Goal: Information Seeking & Learning: Learn about a topic

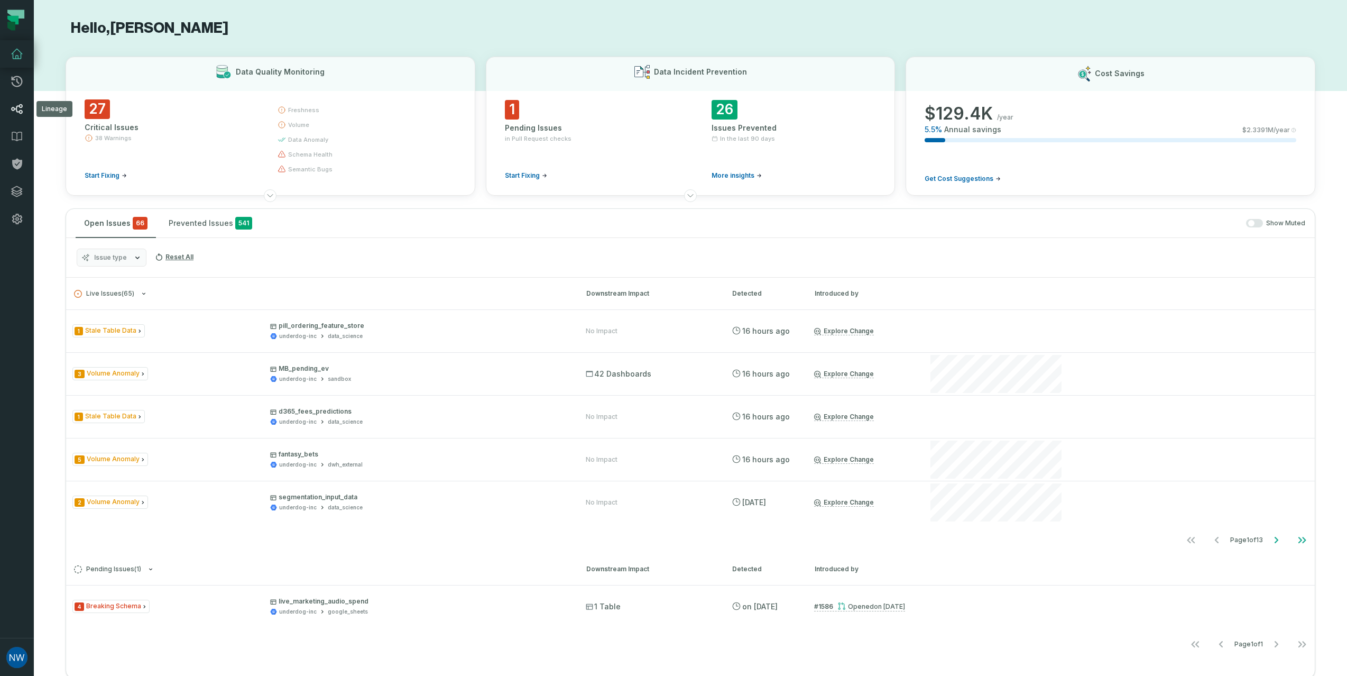
click at [20, 105] on icon at bounding box center [17, 109] width 13 height 13
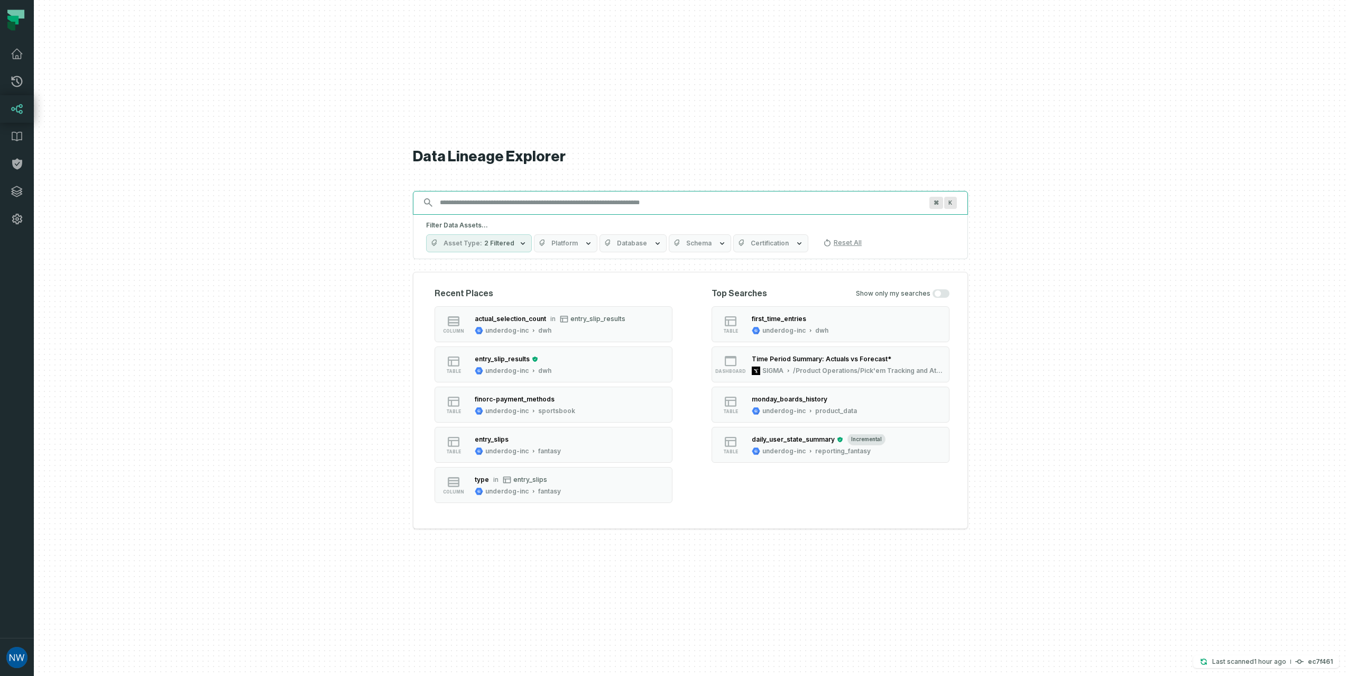
click at [550, 201] on input "Discovery Provider cmdk menu" at bounding box center [680, 202] width 495 height 17
paste input "**********"
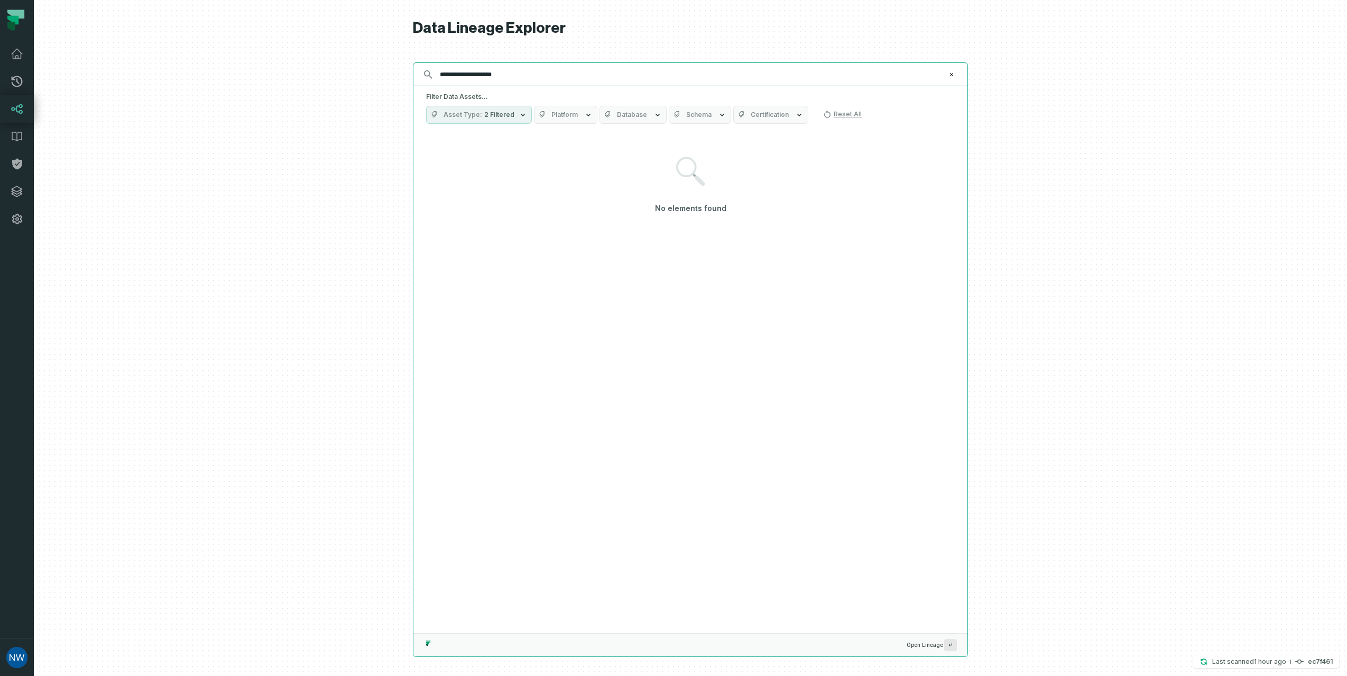
click at [474, 72] on input "**********" at bounding box center [689, 74] width 512 height 17
paste input "text"
type input "**********"
click at [521, 115] on icon "button" at bounding box center [523, 115] width 4 height 3
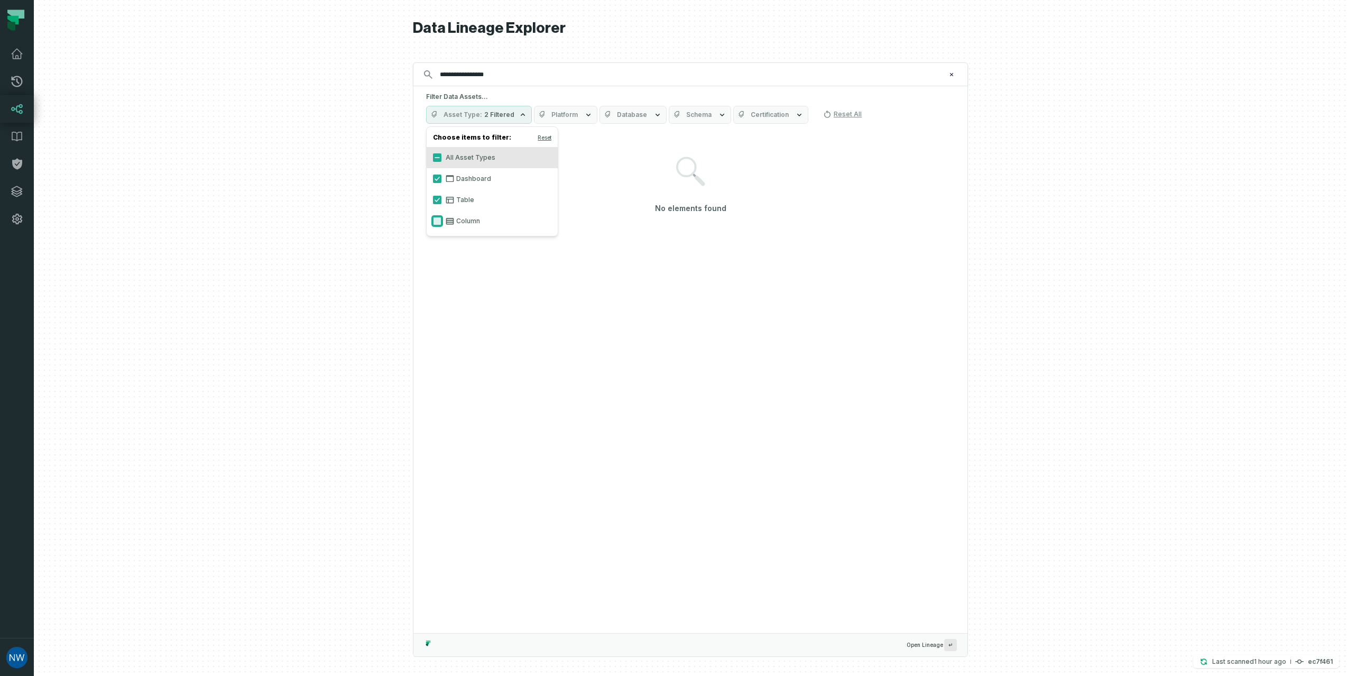
click at [437, 221] on button "Column" at bounding box center [437, 221] width 8 height 8
click at [529, 81] on input "**********" at bounding box center [689, 74] width 512 height 17
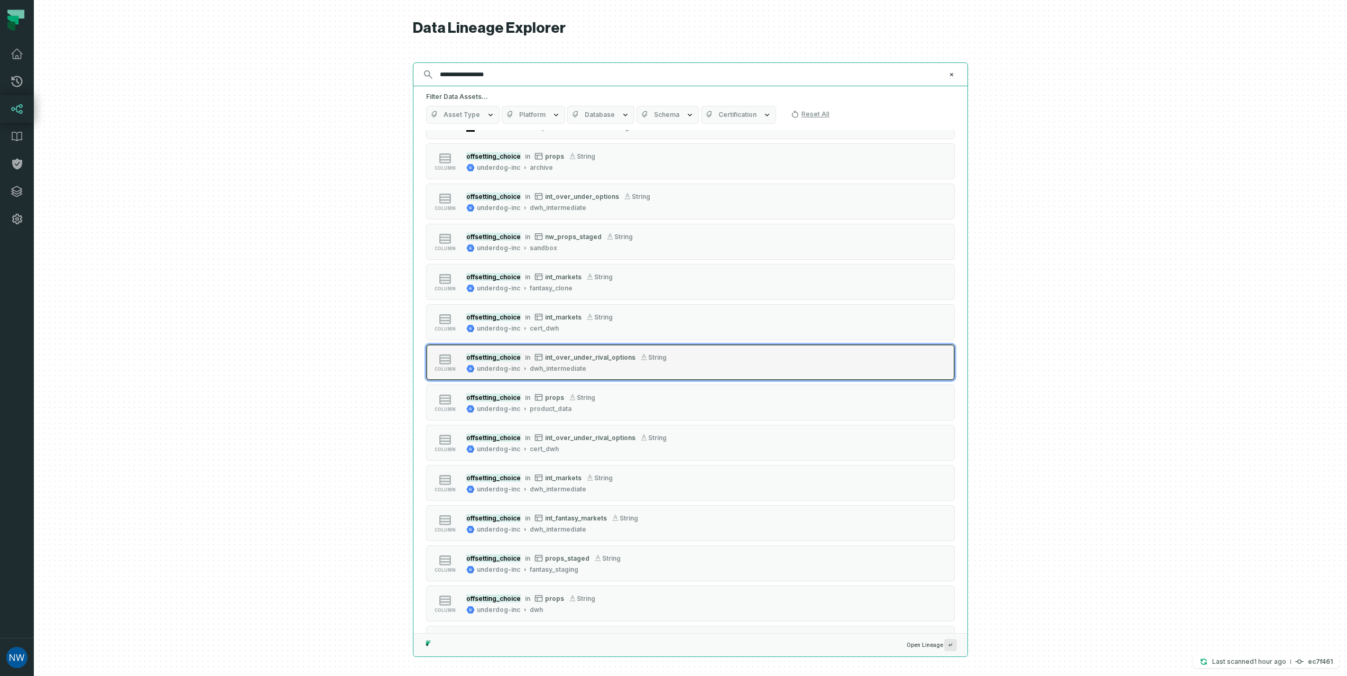
scroll to position [134, 0]
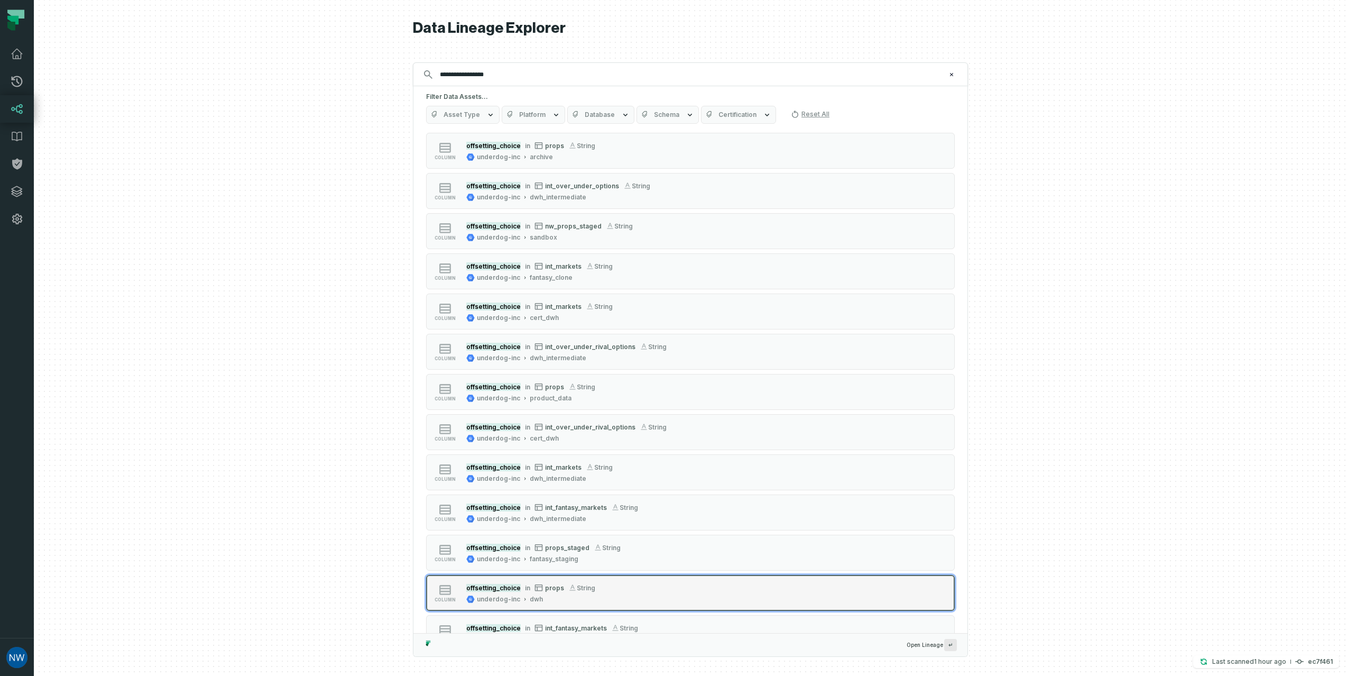
click at [678, 584] on div "column offsetting_choice in props string underdog-inc dwh" at bounding box center [560, 592] width 264 height 21
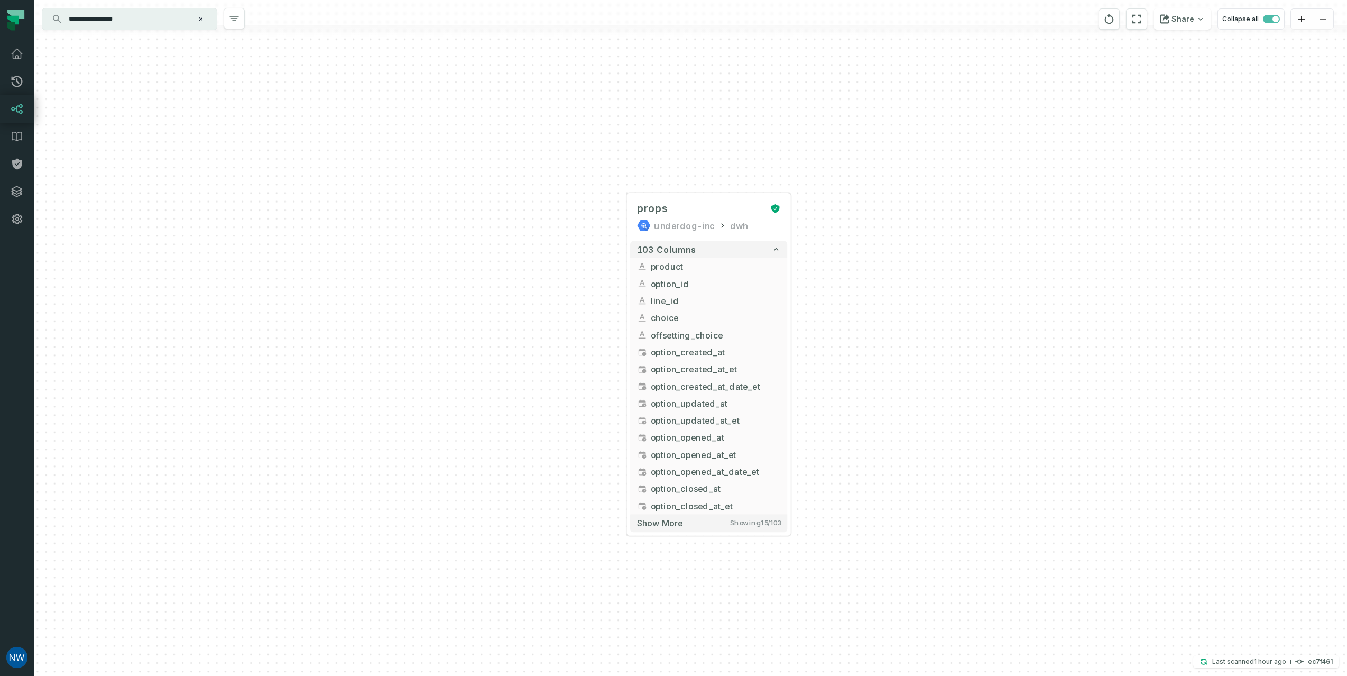
drag, startPoint x: 856, startPoint y: 539, endPoint x: 871, endPoint y: 401, distance: 139.3
click at [871, 401] on div "... props underdog-inc dwh ... 103 columns ... product ... ... option_id ... ..…" at bounding box center [690, 338] width 1313 height 676
click at [691, 525] on button "Show more Showing 15 / 103" at bounding box center [708, 522] width 157 height 17
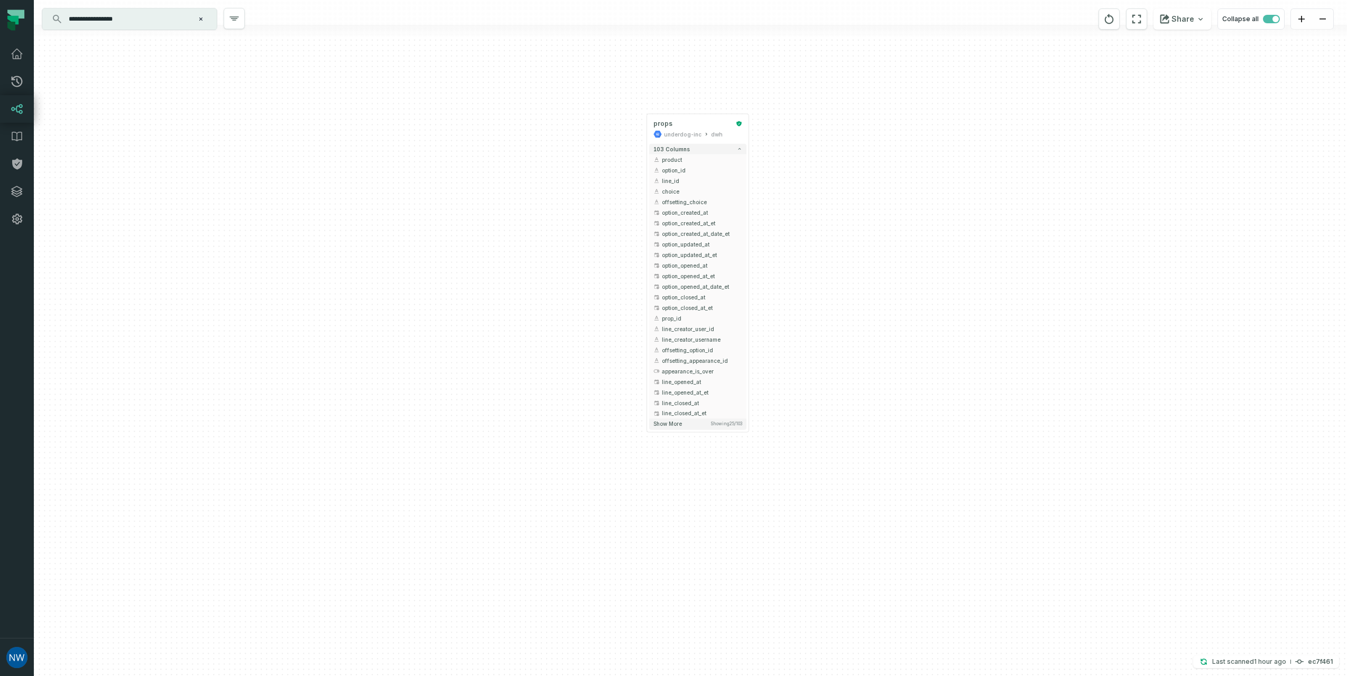
drag, startPoint x: 903, startPoint y: 598, endPoint x: 898, endPoint y: 376, distance: 222.1
click at [898, 376] on div "... props underdog-inc dwh ... 103 columns ... product ... ... option_id ... ..…" at bounding box center [690, 338] width 1313 height 676
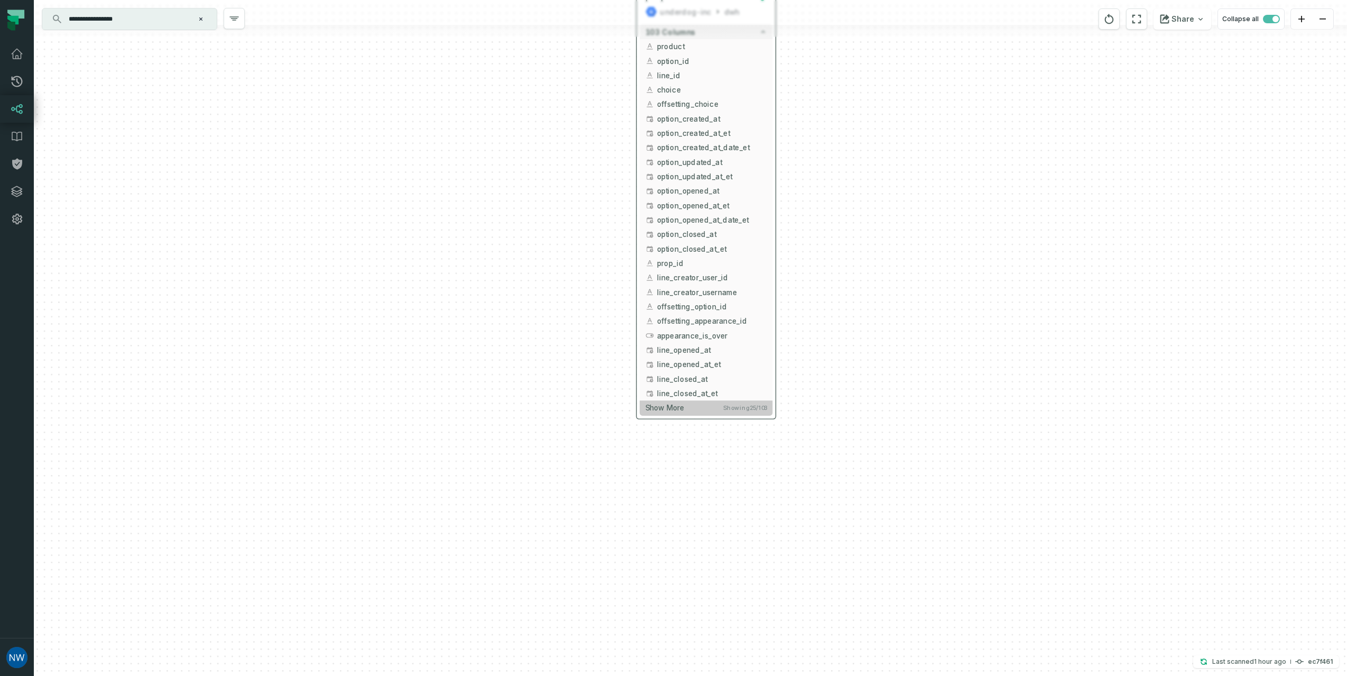
click at [685, 407] on button "Show more Showing 25 / 103" at bounding box center [706, 407] width 133 height 15
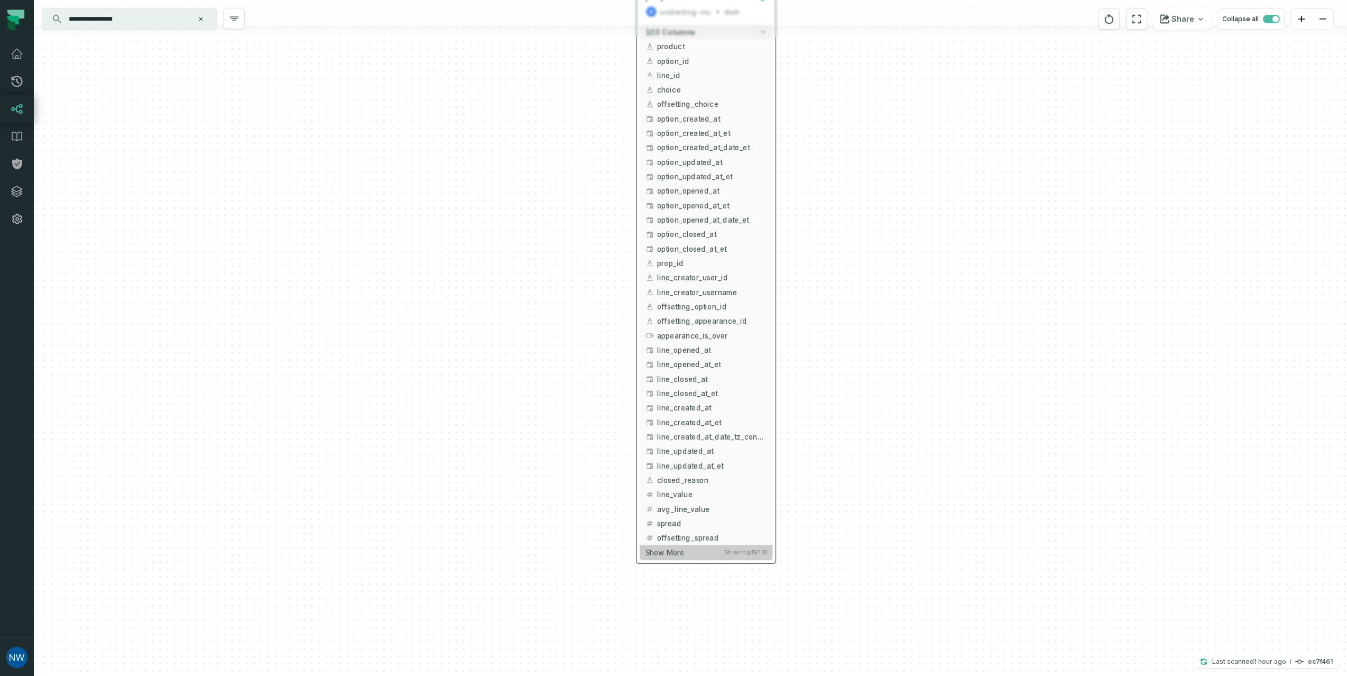
click at [704, 552] on button "Show more Showing 35 / 103" at bounding box center [706, 552] width 133 height 15
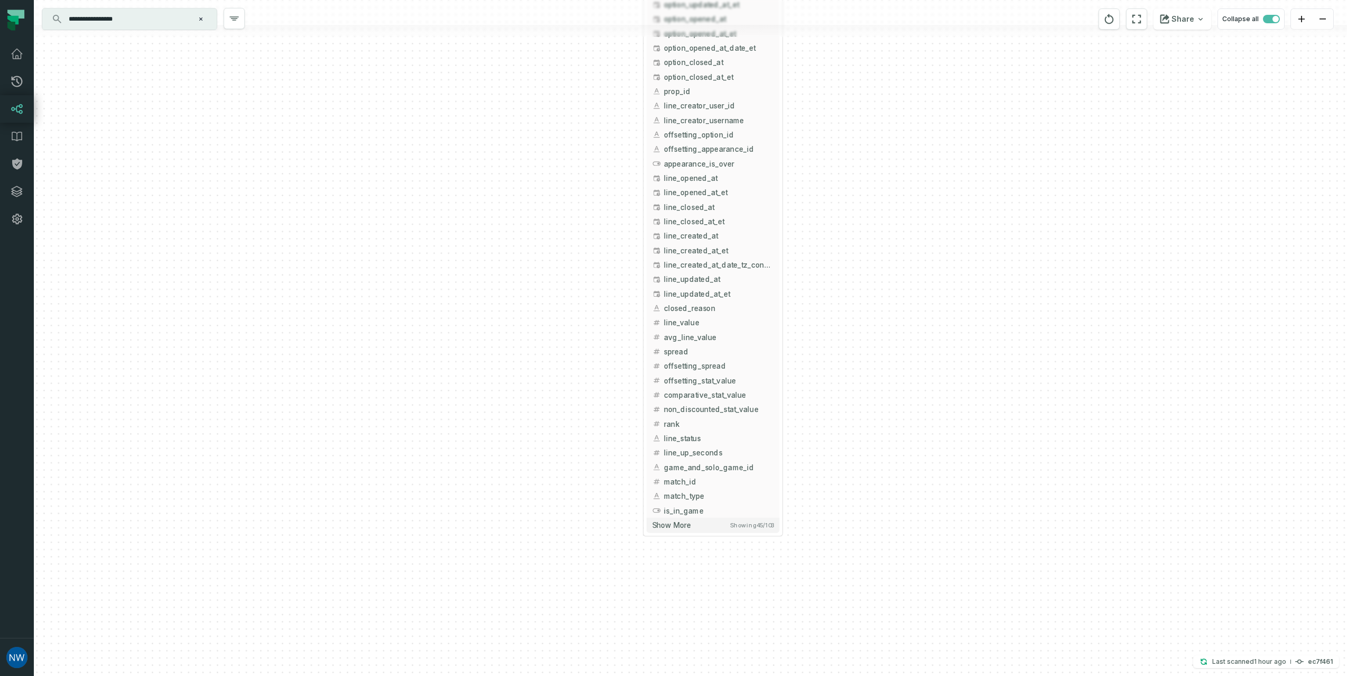
drag, startPoint x: 826, startPoint y: 627, endPoint x: 833, endPoint y: 429, distance: 198.9
click at [833, 429] on div "+ props underdog-inc dwh + 103 columns + product + + option_id + + line_id + + …" at bounding box center [690, 338] width 1313 height 676
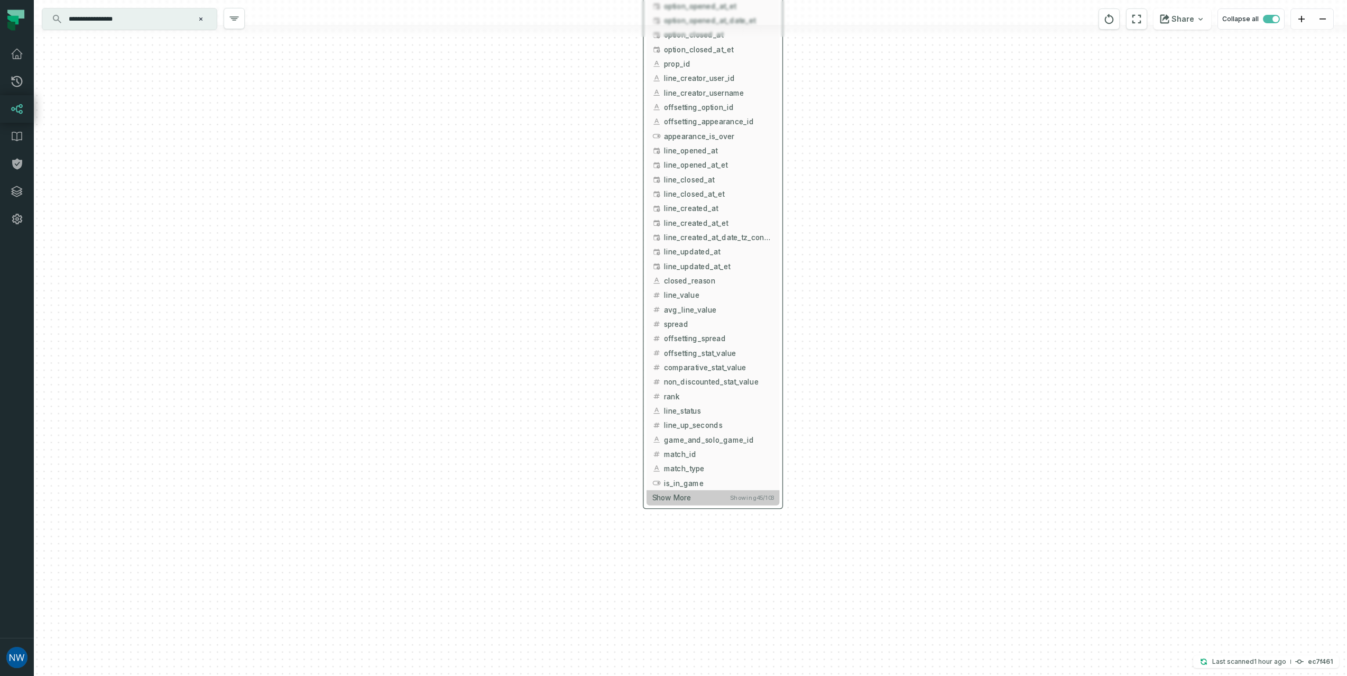
click at [702, 499] on button "Show more Showing 45 / 103" at bounding box center [713, 497] width 133 height 15
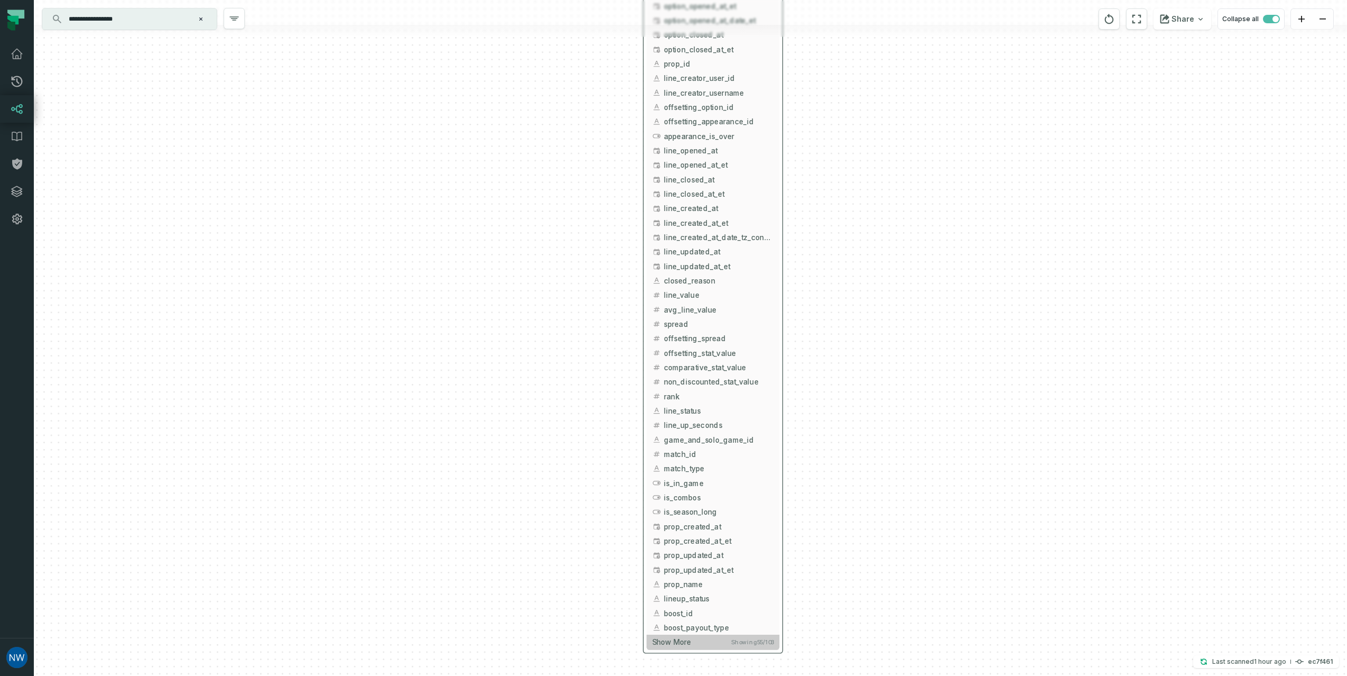
click at [731, 646] on button "Show more Showing 55 / 103" at bounding box center [713, 641] width 133 height 15
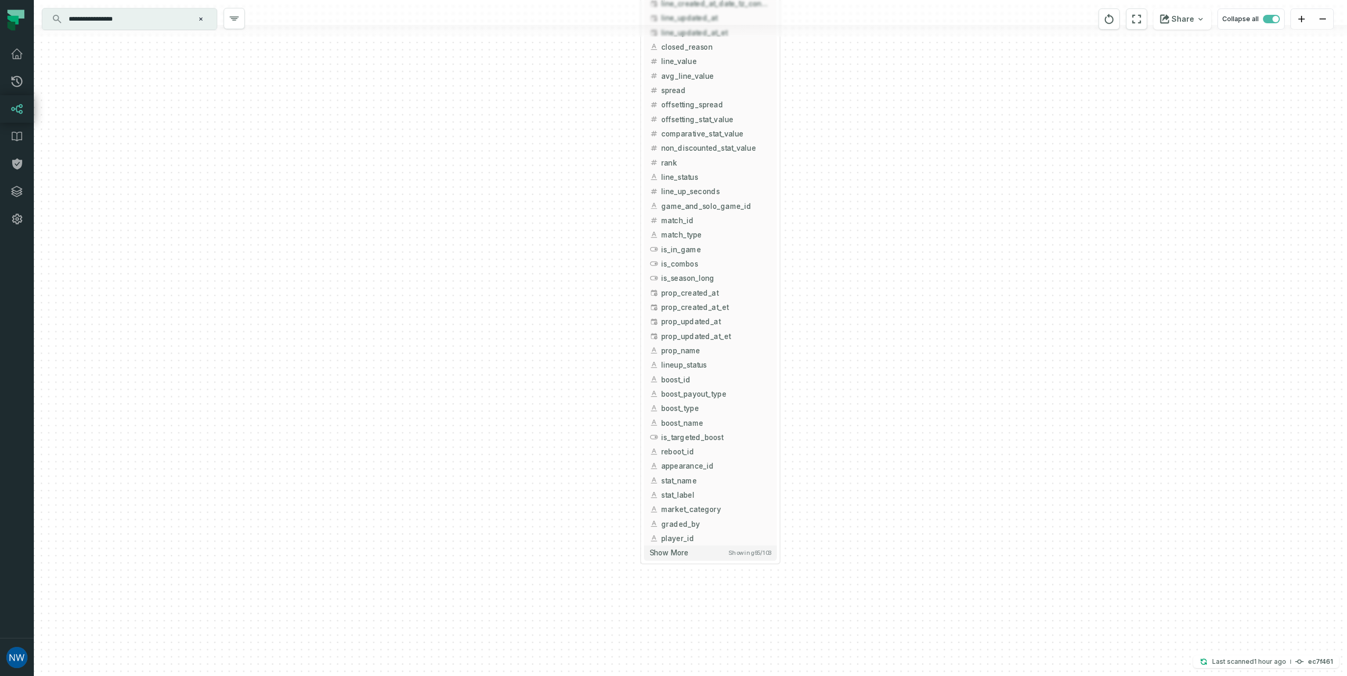
drag, startPoint x: 832, startPoint y: 565, endPoint x: 815, endPoint y: 364, distance: 201.6
click at [827, 345] on div "+ props underdog-inc dwh + 103 columns + product + + option_id + + line_id + + …" at bounding box center [690, 338] width 1313 height 676
click at [713, 549] on button "Show more Showing 65 / 103" at bounding box center [711, 546] width 133 height 15
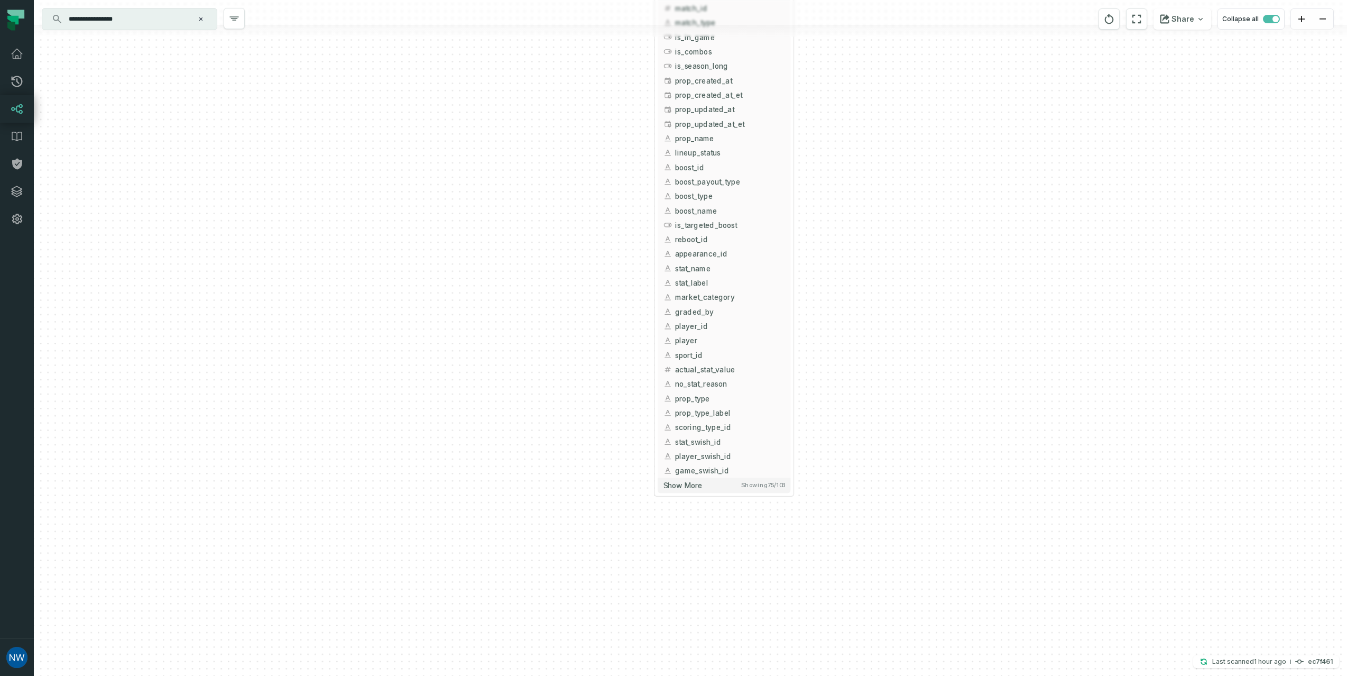
drag, startPoint x: 873, startPoint y: 610, endPoint x: 887, endPoint y: 395, distance: 215.1
click at [887, 395] on div "+ props underdog-inc dwh + 103 columns + product + + option_id + + line_id + + …" at bounding box center [690, 338] width 1313 height 676
click at [734, 480] on button "Show more Showing 75 / 103" at bounding box center [725, 476] width 133 height 15
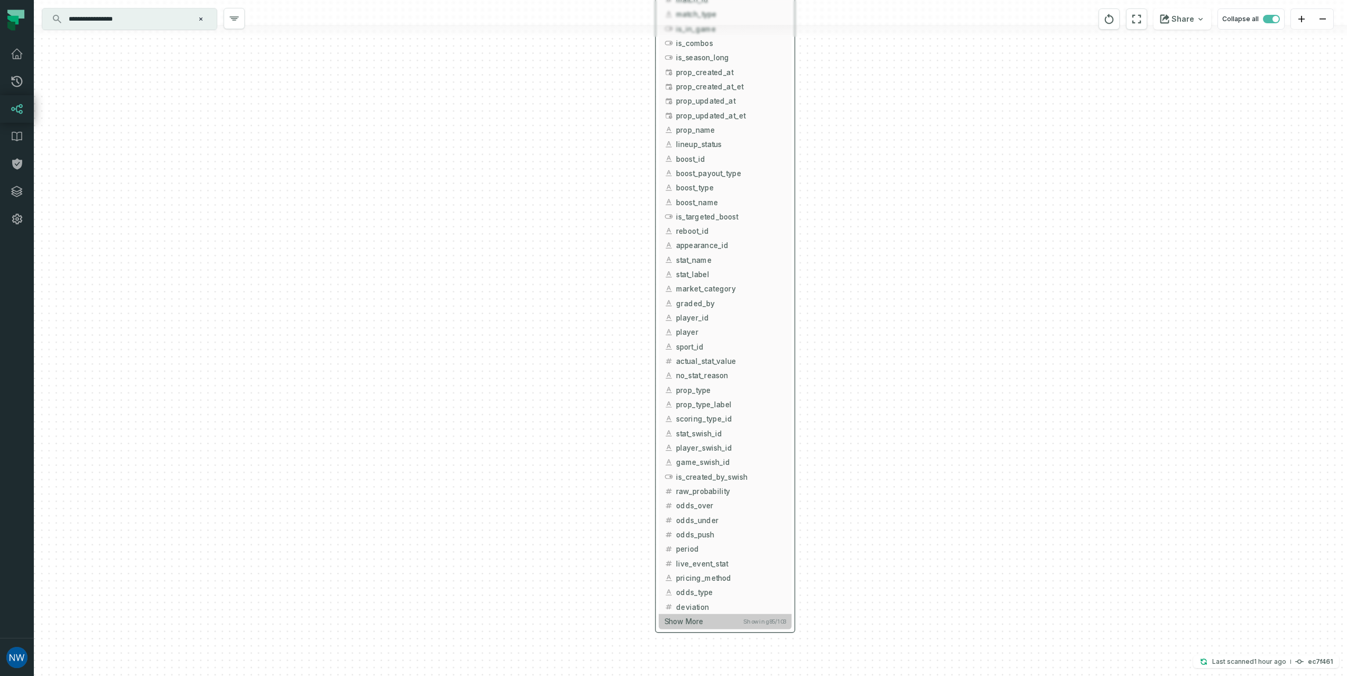
click at [736, 622] on button "Show more Showing 85 / 103" at bounding box center [725, 621] width 133 height 15
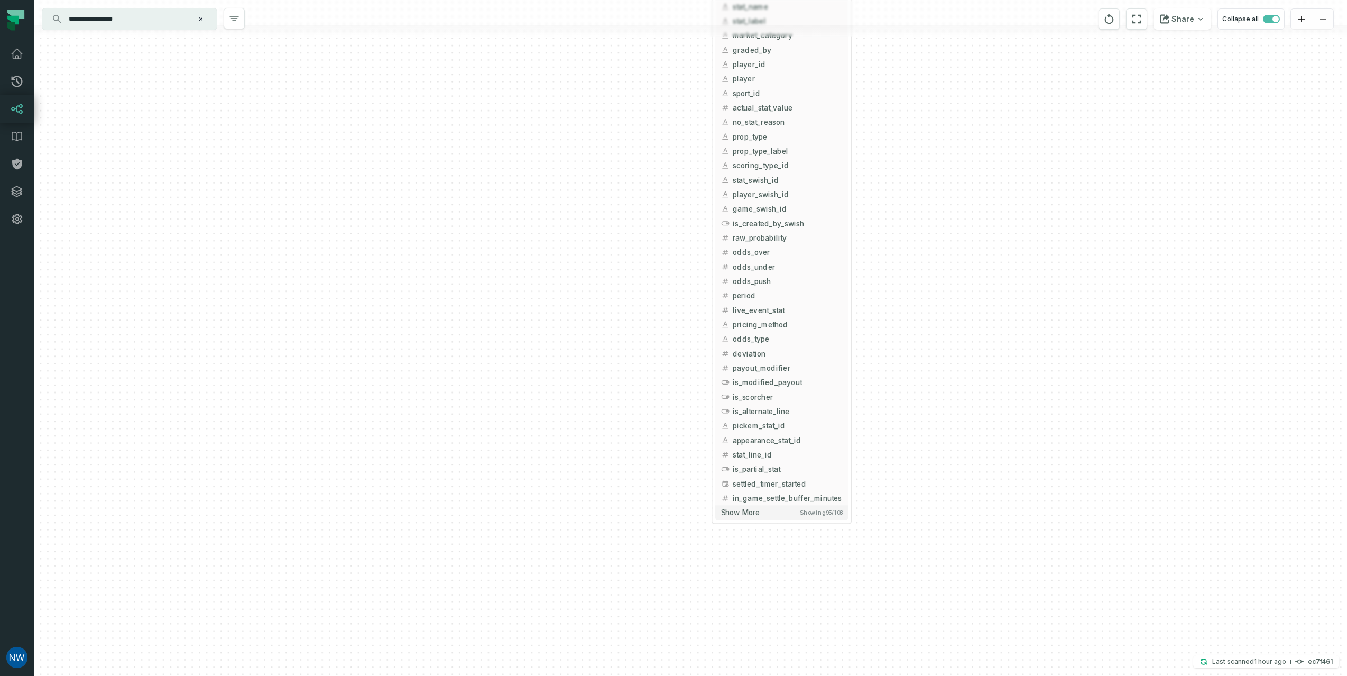
drag, startPoint x: 851, startPoint y: 645, endPoint x: 907, endPoint y: 392, distance: 259.5
click at [907, 392] on div "+ props underdog-inc dwh + 103 columns + product + + option_id + + line_id + + …" at bounding box center [690, 338] width 1313 height 676
click at [780, 517] on button "Show more Showing 95 / 103" at bounding box center [781, 512] width 133 height 15
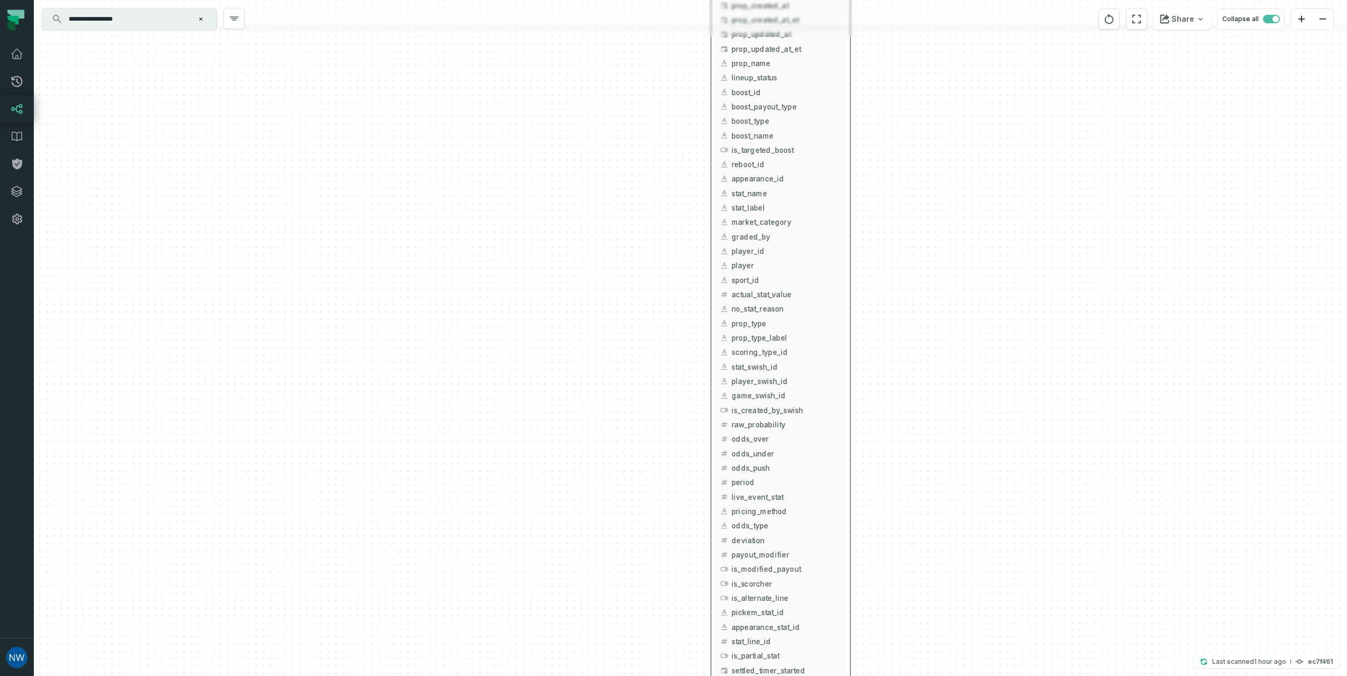
drag, startPoint x: 911, startPoint y: 265, endPoint x: 911, endPoint y: 463, distance: 197.7
click at [911, 463] on div "+ props underdog-inc dwh + 103 columns + product + + option_id + + line_id + + …" at bounding box center [690, 338] width 1313 height 676
drag, startPoint x: 907, startPoint y: 187, endPoint x: 902, endPoint y: 402, distance: 215.7
click at [902, 402] on div "+ props underdog-inc dwh + 103 columns + product + + option_id + + line_id + + …" at bounding box center [690, 338] width 1313 height 676
drag, startPoint x: 897, startPoint y: 155, endPoint x: 898, endPoint y: 473, distance: 317.2
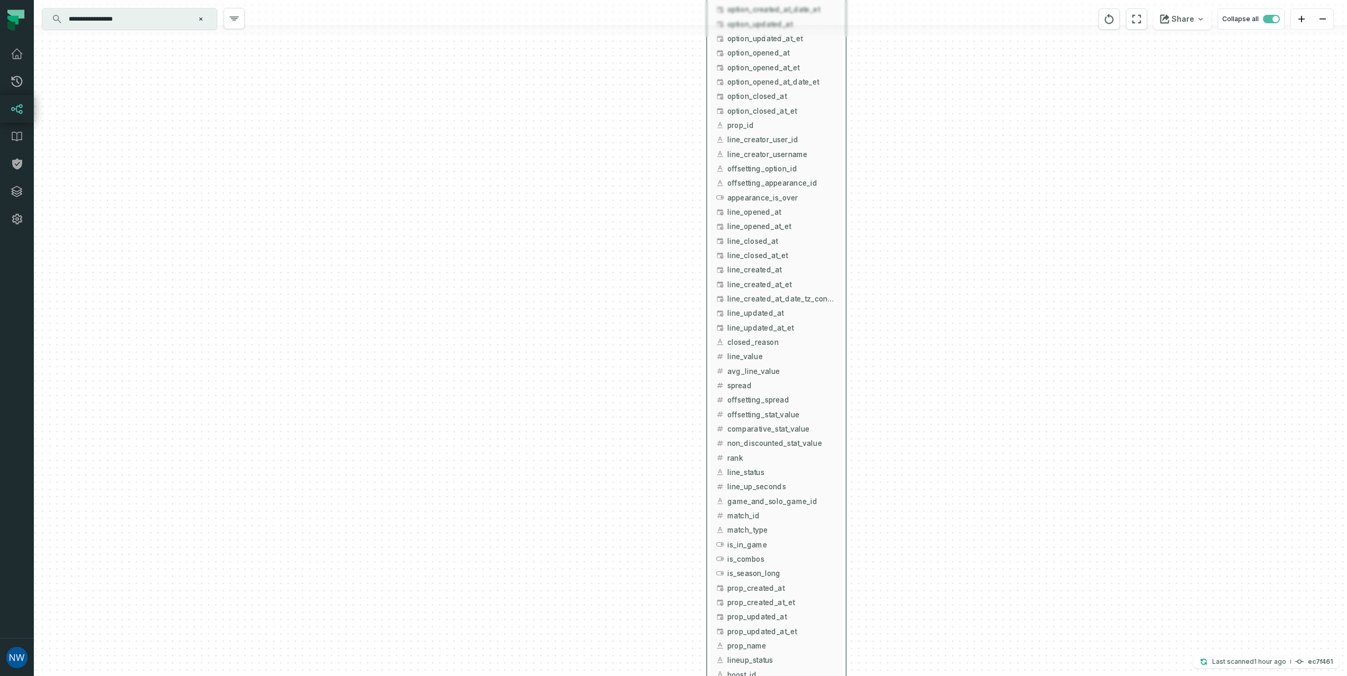
click at [899, 470] on div "+ props underdog-inc dwh + 103 columns + product + + option_id + + line_id + + …" at bounding box center [690, 338] width 1313 height 676
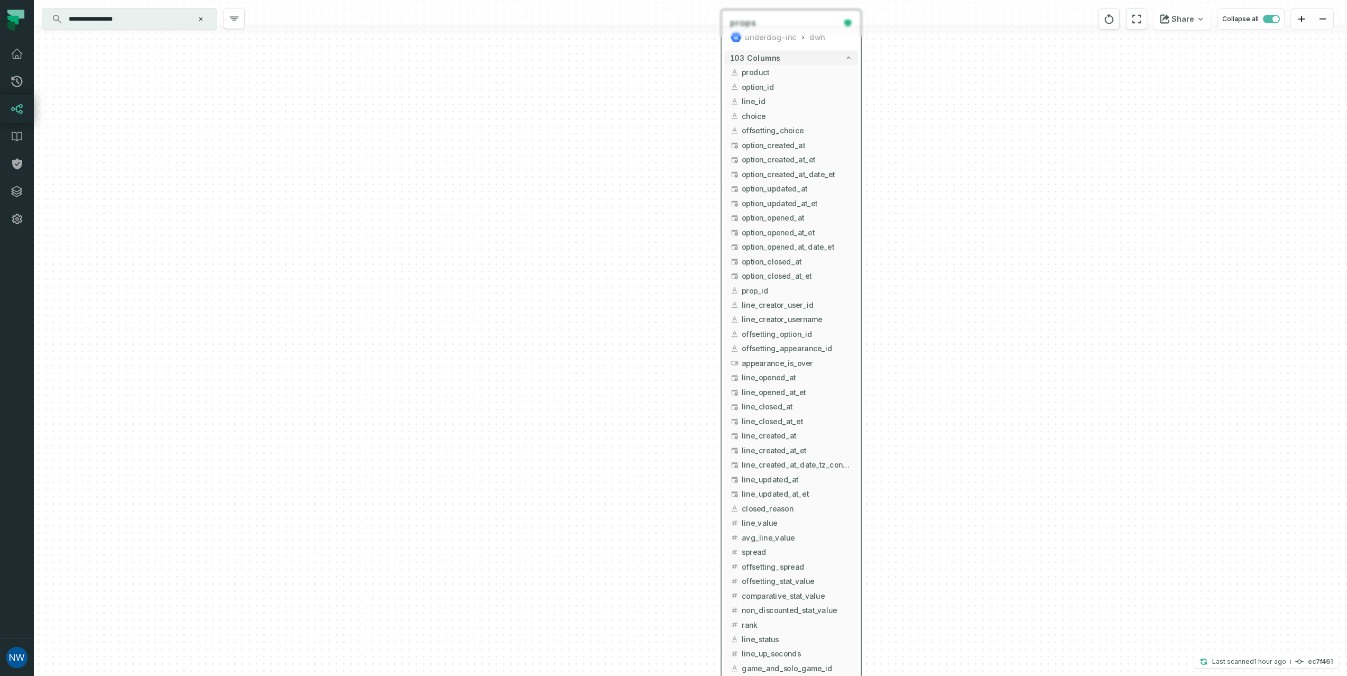
drag, startPoint x: 880, startPoint y: 225, endPoint x: 899, endPoint y: 366, distance: 142.5
click at [899, 366] on div "+ props underdog-inc dwh + 103 columns + product + + option_id + + line_id + + …" at bounding box center [690, 338] width 1313 height 676
click at [846, 346] on icon "button" at bounding box center [848, 346] width 6 height 6
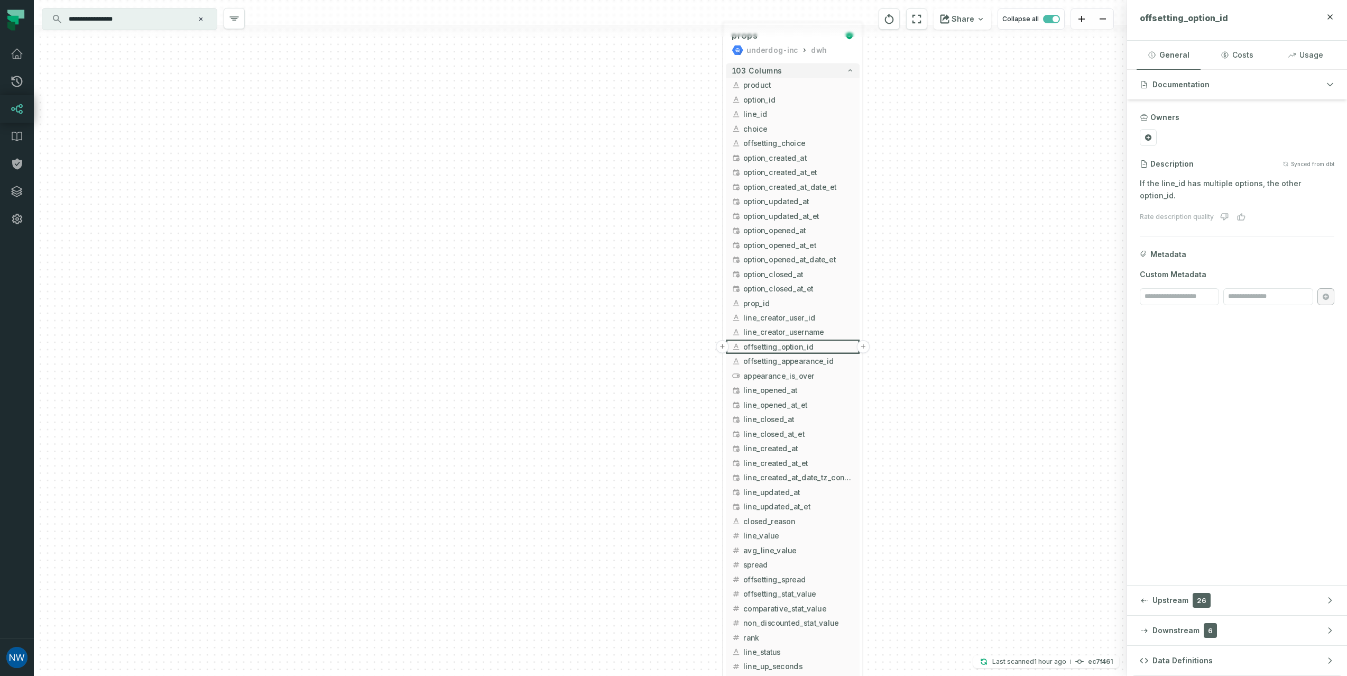
click at [1149, 630] on button "Downstream 6" at bounding box center [1237, 630] width 220 height 30
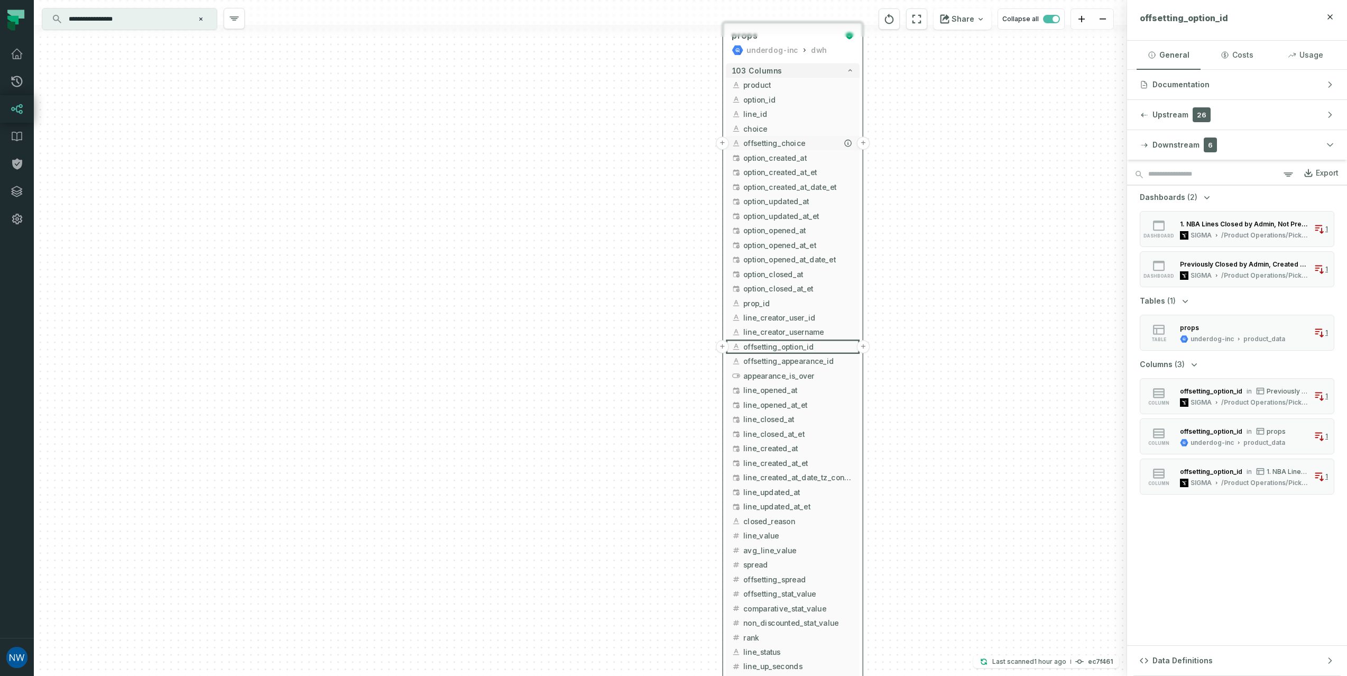
click at [865, 144] on button "+" at bounding box center [863, 142] width 13 height 13
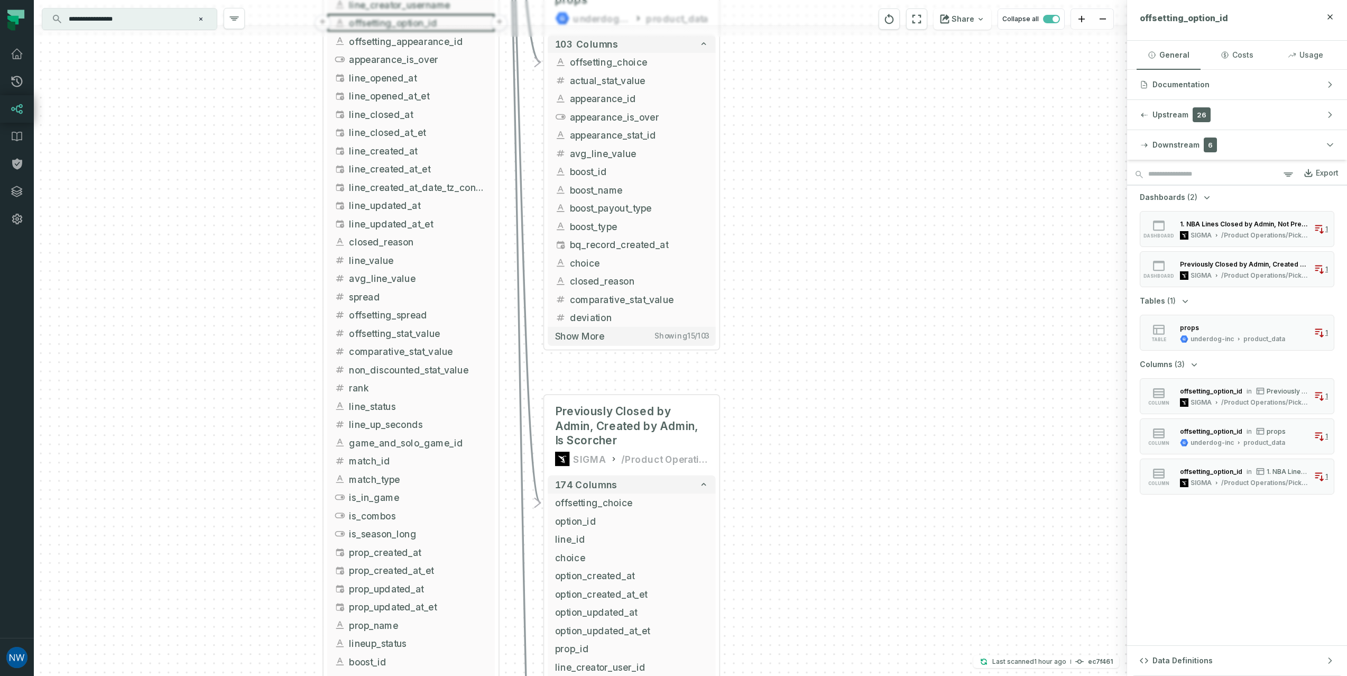
drag, startPoint x: 811, startPoint y: 528, endPoint x: 834, endPoint y: 164, distance: 364.4
click at [834, 168] on div "+ props underdog-inc product_data + 103 columns - offsetting_choice + actual_st…" at bounding box center [580, 338] width 1093 height 676
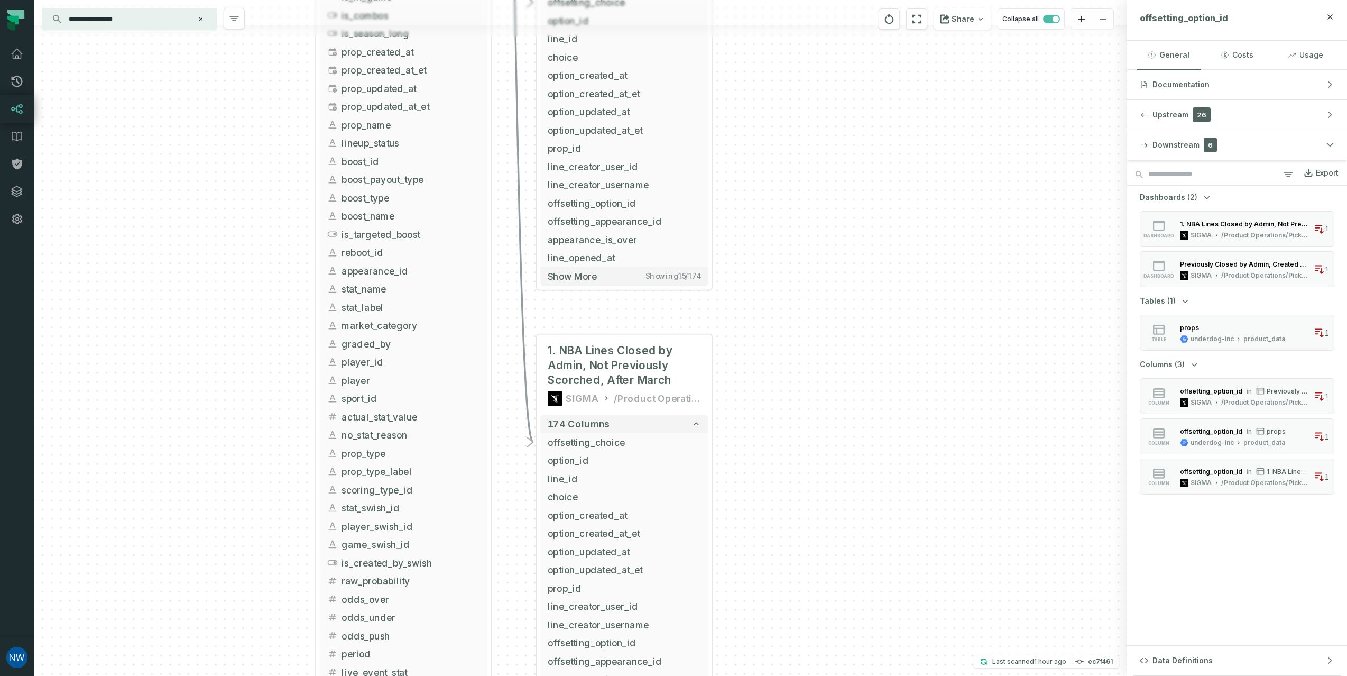
drag, startPoint x: 818, startPoint y: 453, endPoint x: 810, endPoint y: 59, distance: 393.9
click at [810, 59] on div "+ props underdog-inc product_data + 103 columns - offsetting_choice + actual_st…" at bounding box center [580, 338] width 1093 height 676
